Goal: Task Accomplishment & Management: Complete application form

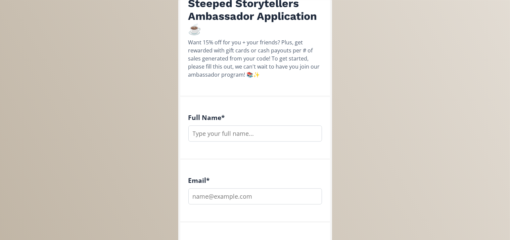
scroll to position [124, 0]
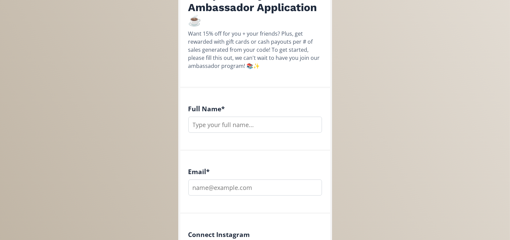
click at [299, 128] on input "text" at bounding box center [255, 124] width 134 height 16
type input "[PERSON_NAME]"
type input "[EMAIL_ADDRESS][DOMAIN_NAME]"
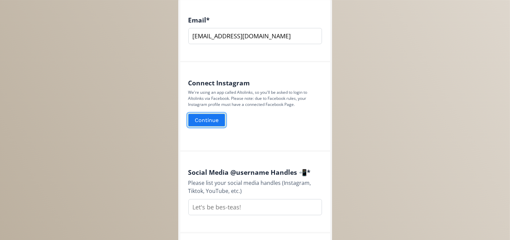
click at [204, 118] on button "Continue" at bounding box center [206, 120] width 39 height 14
click at [105, 156] on div "Steeped Storytellers Ambassador Application ☕️ Want 15% off for you + your frie…" at bounding box center [255, 164] width 520 height 879
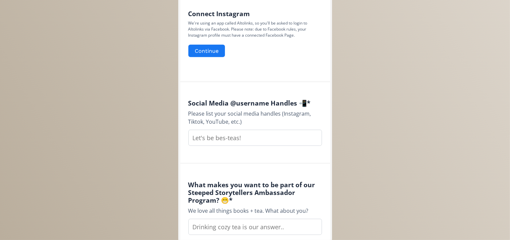
scroll to position [346, 0]
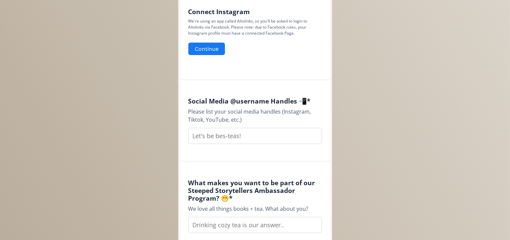
click at [262, 131] on input "text" at bounding box center [255, 135] width 134 height 16
type input "jmbushnell"
click at [140, 182] on div "Steeped Storytellers Ambassador Application ☕️ Want 15% off for you + your frie…" at bounding box center [255, 93] width 520 height 879
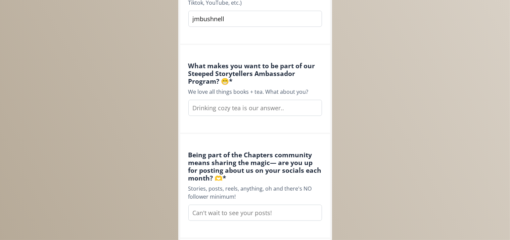
scroll to position [470, 0]
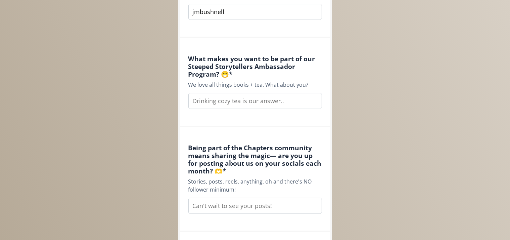
click at [279, 96] on input "text" at bounding box center [255, 101] width 134 height 16
type input "I adore your teas! From the ingredients to the illustrations and book connectio…"
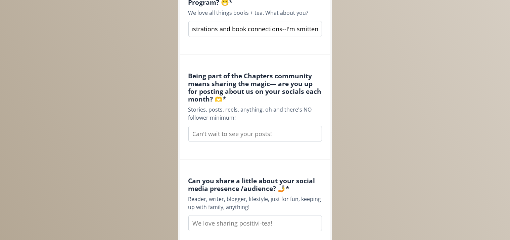
scroll to position [559, 0]
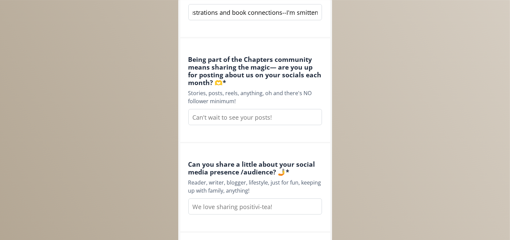
click at [231, 118] on input "text" at bounding box center [255, 117] width 134 height 16
type input "Indeed!"
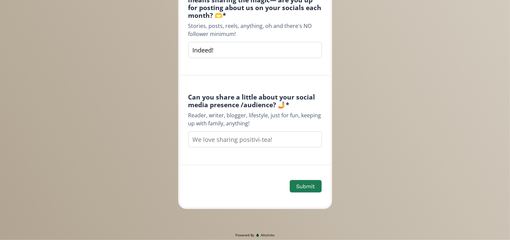
scroll to position [639, 0]
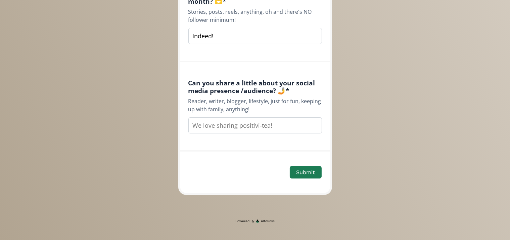
click at [208, 125] on input "text" at bounding box center [255, 125] width 134 height 16
type input "I am a writer, reader, diamond painter, artist, and DIY woman of GEN X. My frie…"
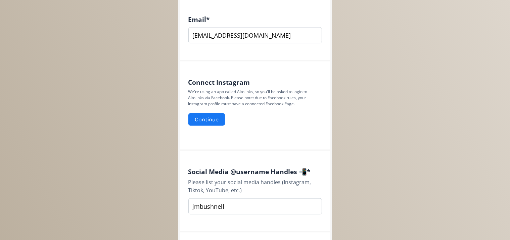
scroll to position [232, 0]
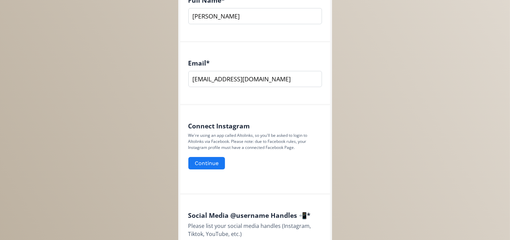
click at [215, 170] on div "Connect Instagram We're using an app called Altolinks, so you'll be asked to lo…" at bounding box center [255, 149] width 134 height 54
click at [375, 163] on div "Steeped Storytellers Ambassador Application ☕️ Want 15% off for you + your frie…" at bounding box center [255, 207] width 520 height 879
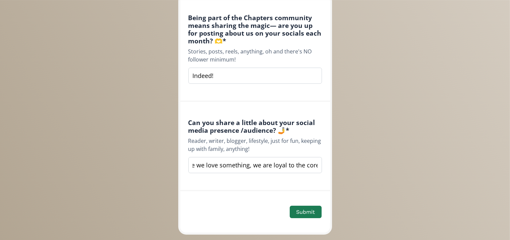
scroll to position [604, 0]
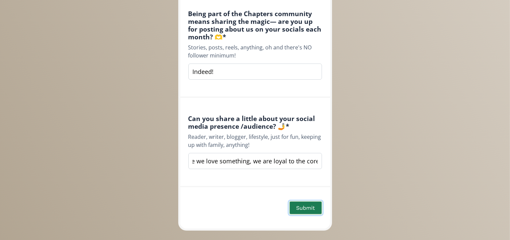
click at [317, 205] on button "Submit" at bounding box center [305, 207] width 34 height 14
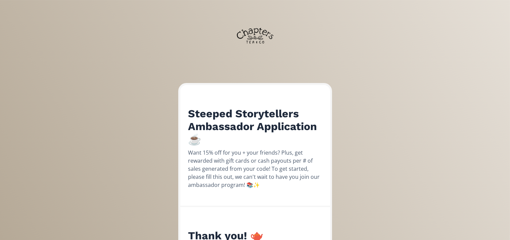
scroll to position [0, 0]
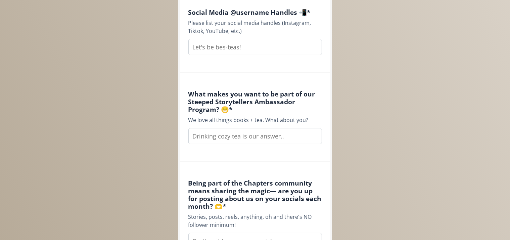
scroll to position [184, 0]
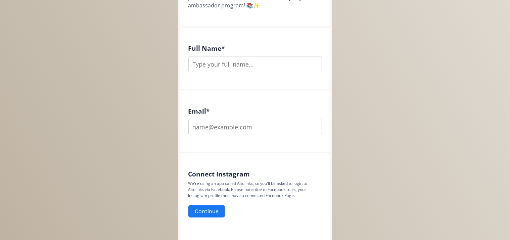
click at [224, 206] on form "Continue" at bounding box center [255, 211] width 134 height 14
click at [210, 209] on button "Continue" at bounding box center [206, 211] width 39 height 14
click at [208, 215] on button "Continue" at bounding box center [206, 211] width 39 height 14
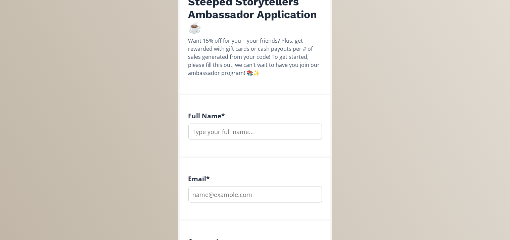
scroll to position [106, 0]
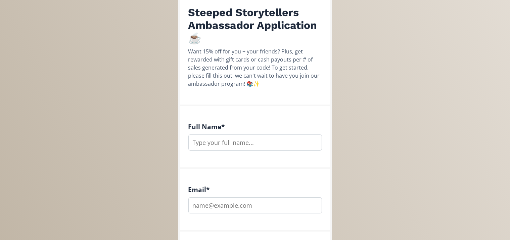
click at [280, 144] on input "text" at bounding box center [255, 142] width 134 height 16
type input "[PERSON_NAME]"
type input "[EMAIL_ADDRESS][DOMAIN_NAME]"
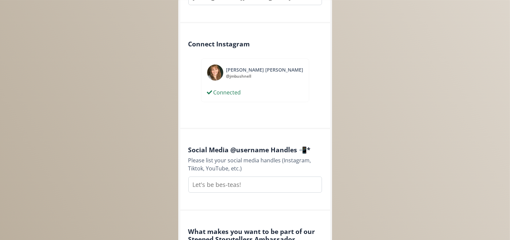
scroll to position [336, 0]
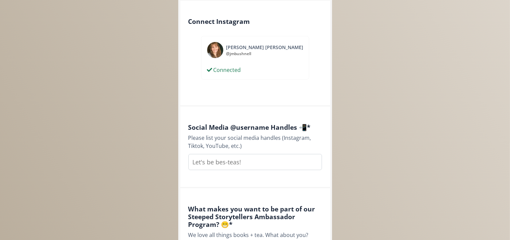
click at [217, 163] on input "text" at bounding box center [255, 162] width 134 height 16
type input "jmbushnell"
click at [153, 148] on div "Steeped Storytellers Ambassador Application ☕️ Want 15% off for you + your frie…" at bounding box center [255, 112] width 520 height 896
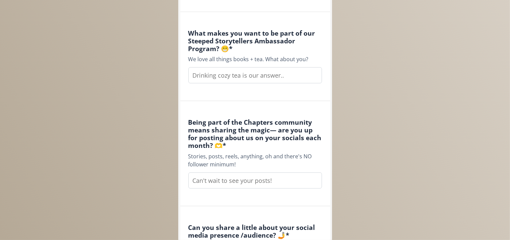
scroll to position [531, 0]
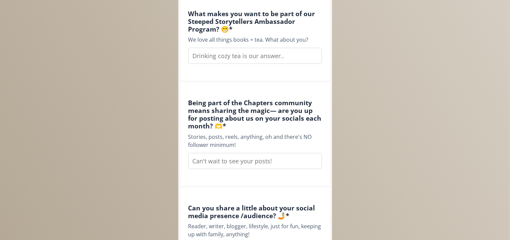
click at [213, 61] on input "text" at bounding box center [255, 56] width 134 height 16
type input "I love your tea! From the flavor of the tea, to the illustrations and book tie-…"
click at [204, 161] on input "text" at bounding box center [255, 161] width 134 height 16
type input "i"
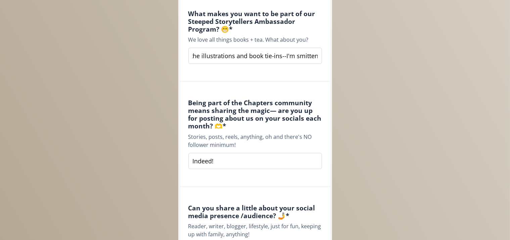
type input "Indeed!"
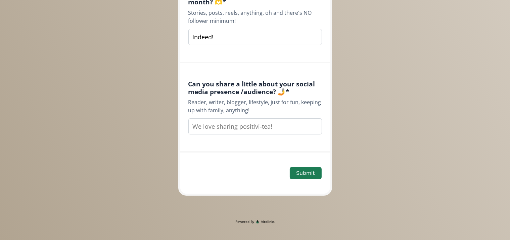
scroll to position [656, 0]
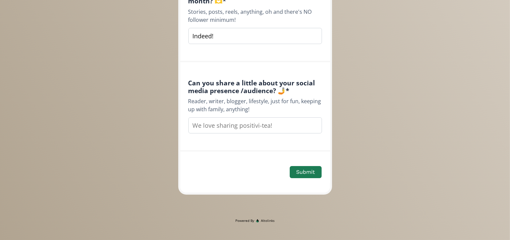
click at [240, 128] on input "text" at bounding box center [255, 125] width 134 height 16
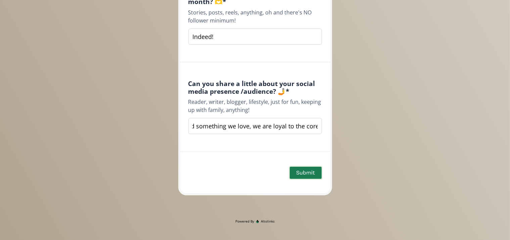
type input "I'm a writer, reader, diamond painter, and DIY GEN X woman! Me and my followers…"
click at [317, 174] on button "Submit" at bounding box center [305, 172] width 34 height 14
